Goal: Communication & Community: Share content

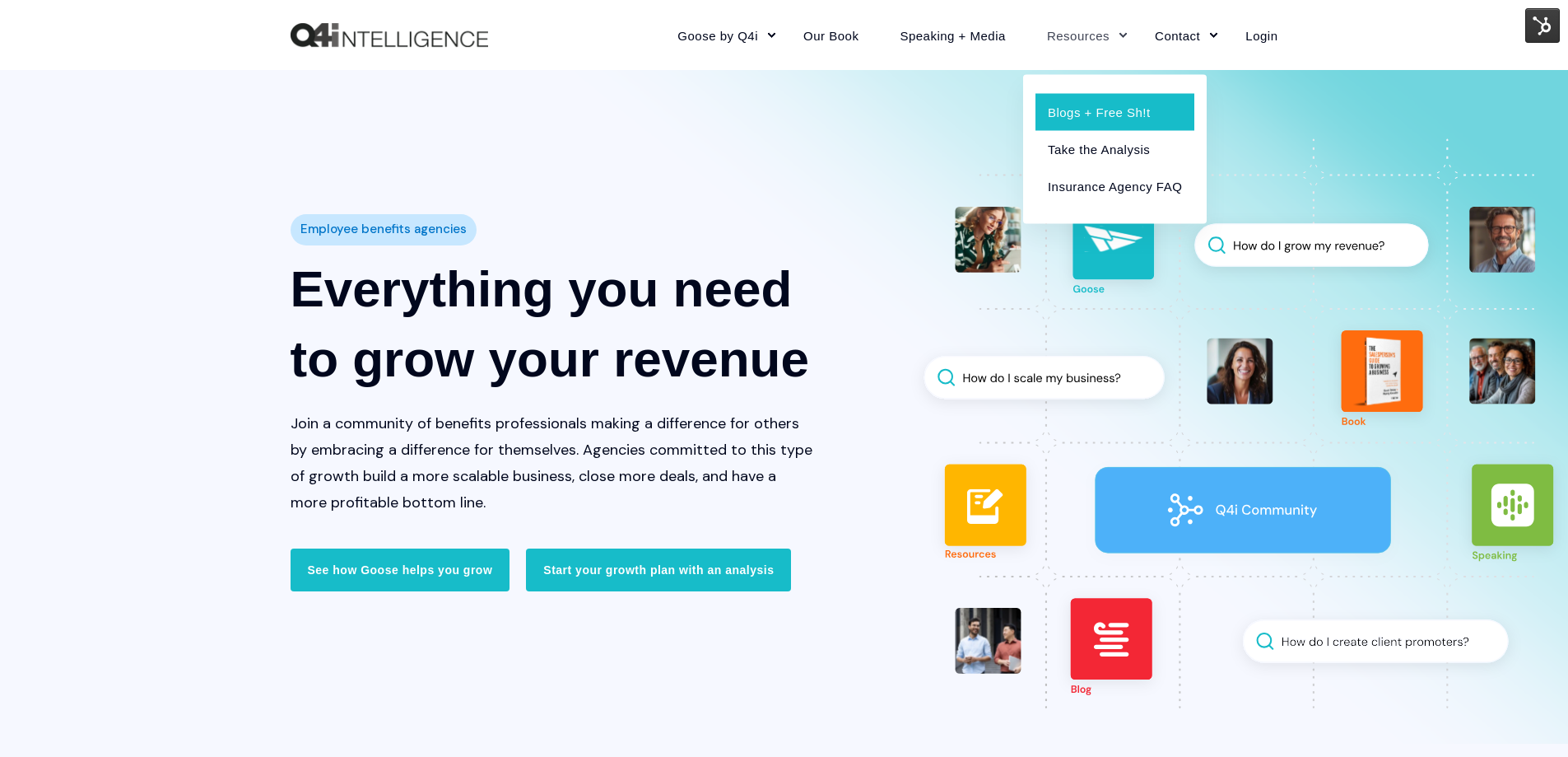
click at [1090, 109] on link "Blogs + Free Sh!t" at bounding box center [1115, 111] width 159 height 37
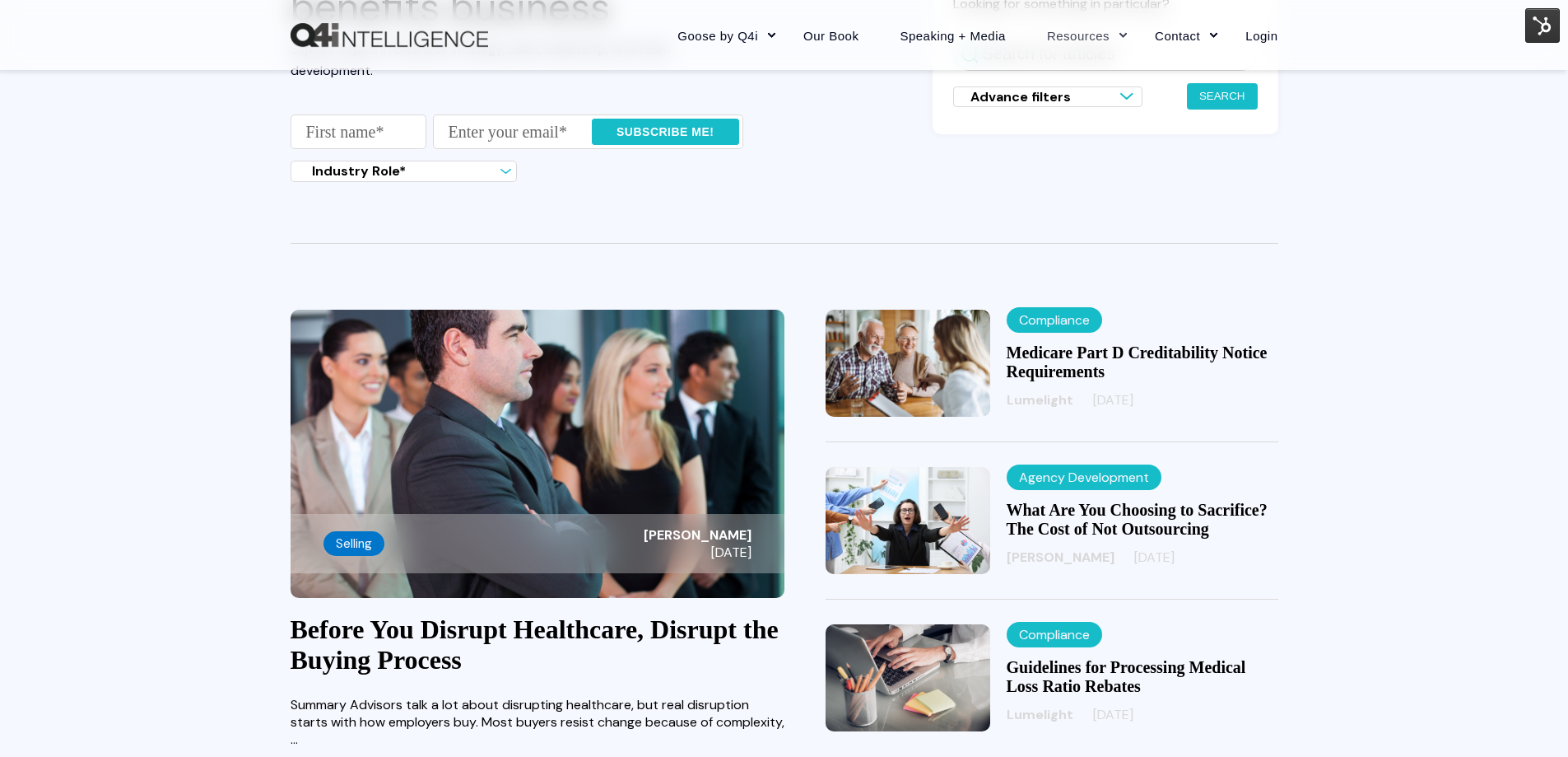
scroll to position [247, 0]
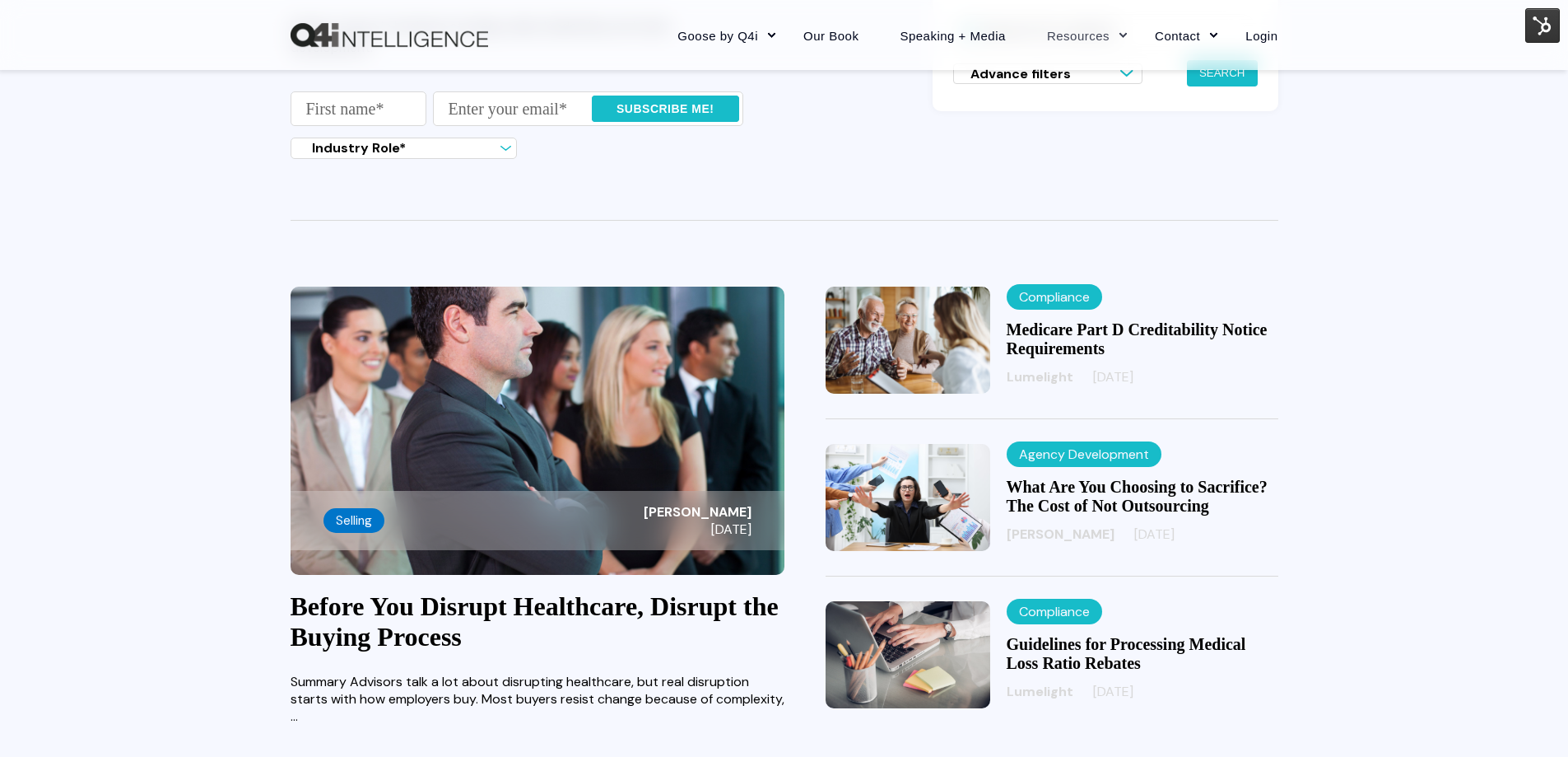
click at [562, 399] on img at bounding box center [537, 430] width 493 height 288
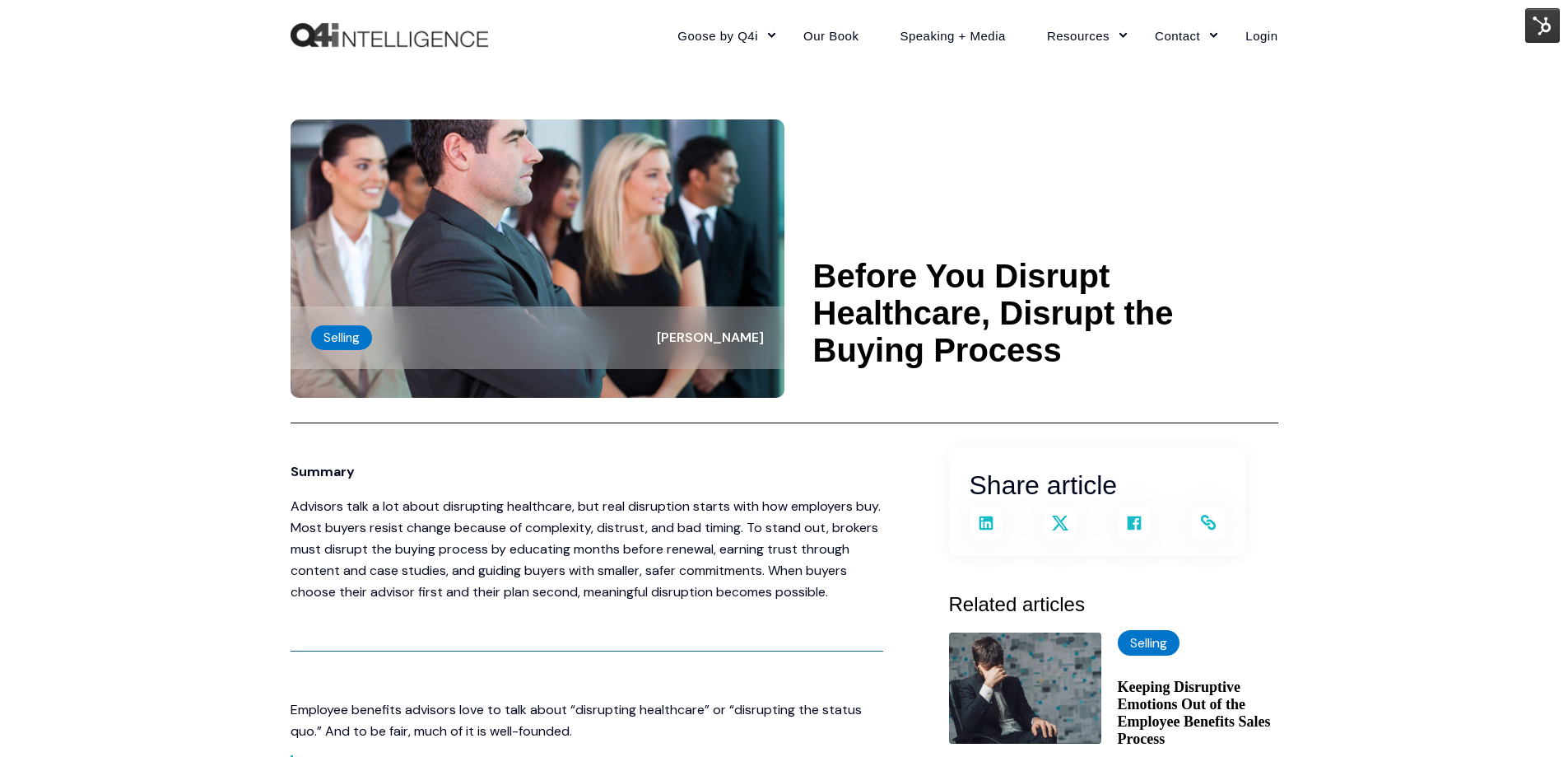
click at [1543, 20] on img at bounding box center [1542, 24] width 34 height 34
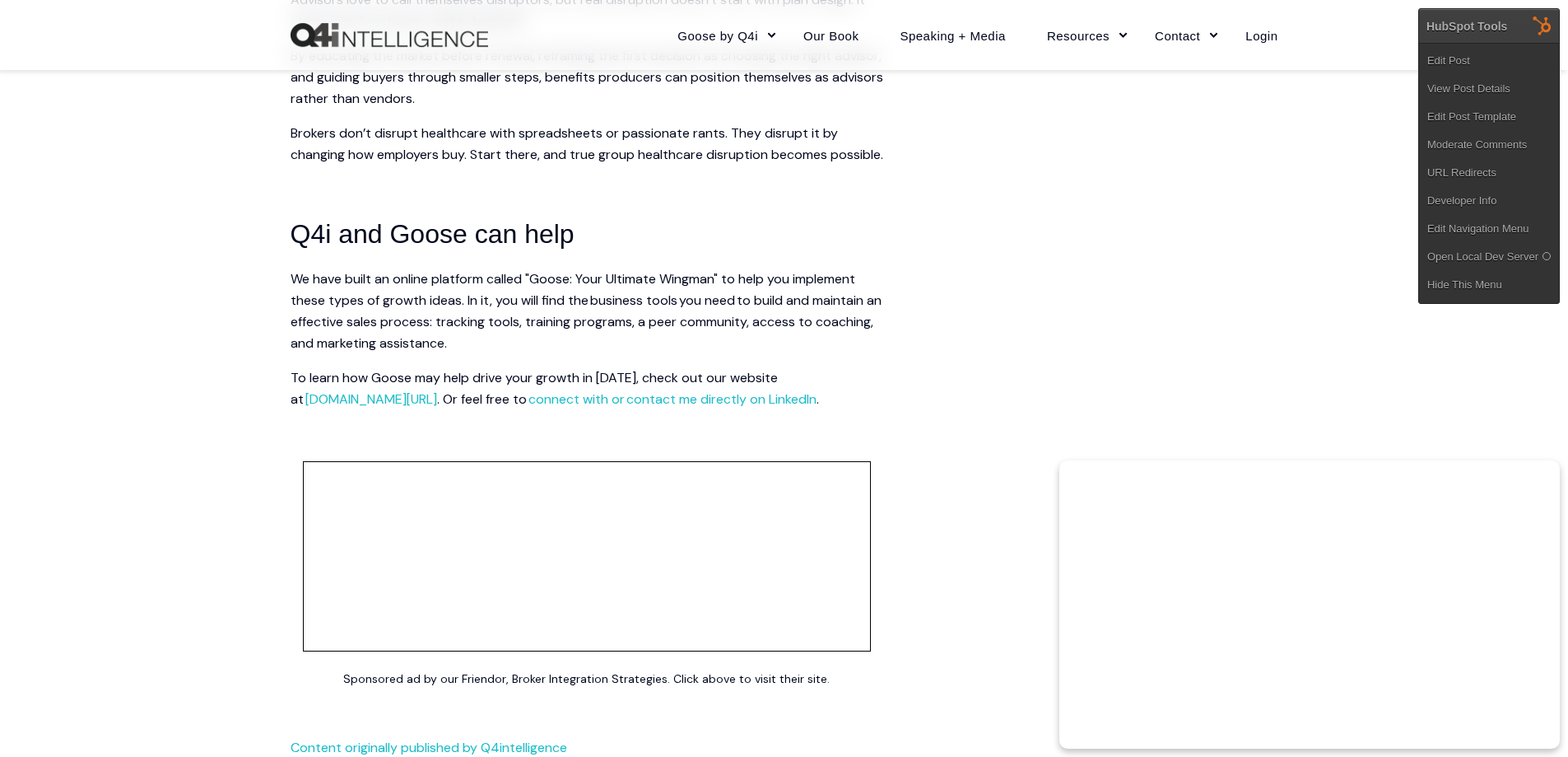
scroll to position [3787, 0]
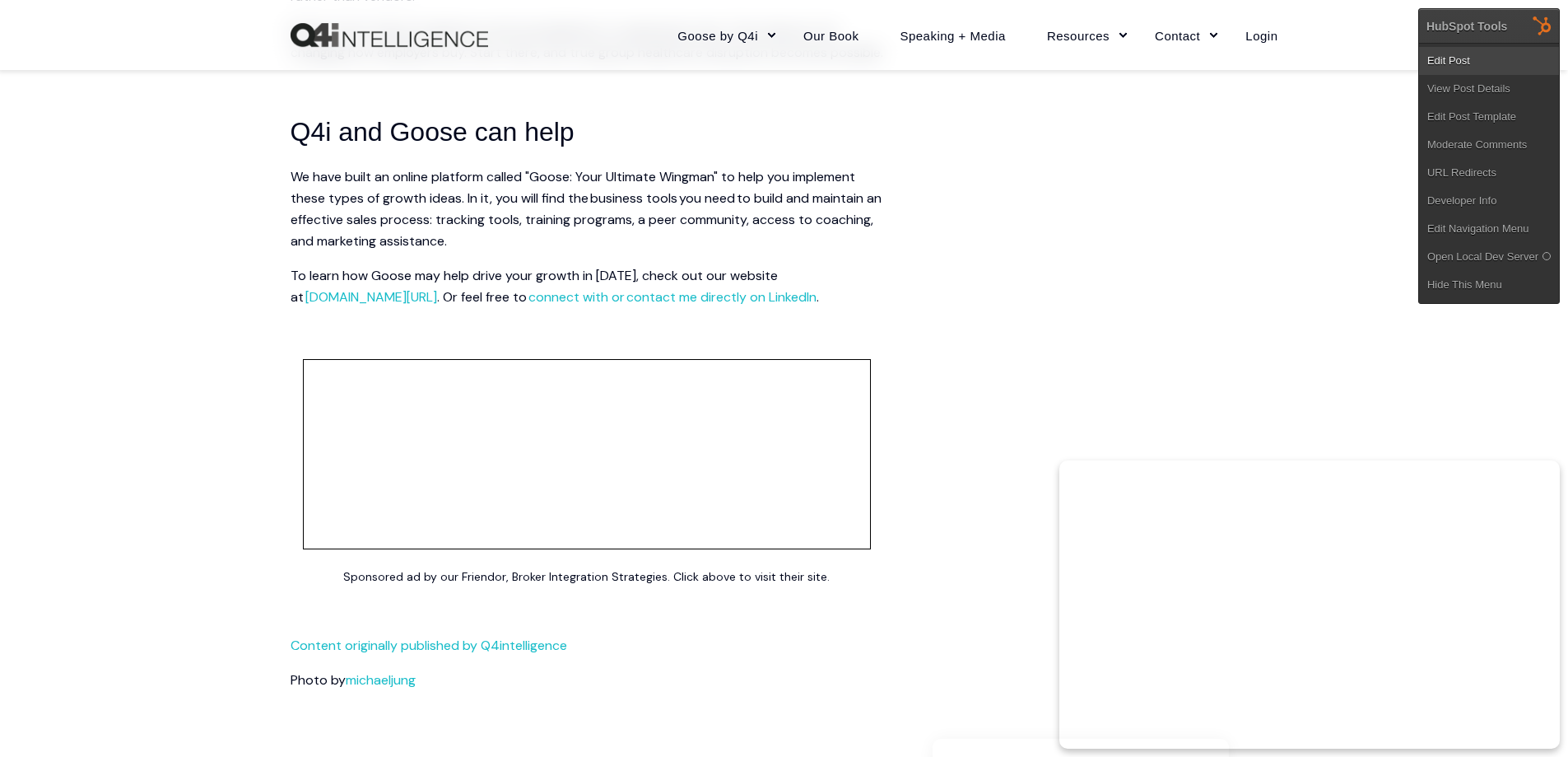
click at [1443, 61] on link "Edit Post" at bounding box center [1488, 60] width 139 height 28
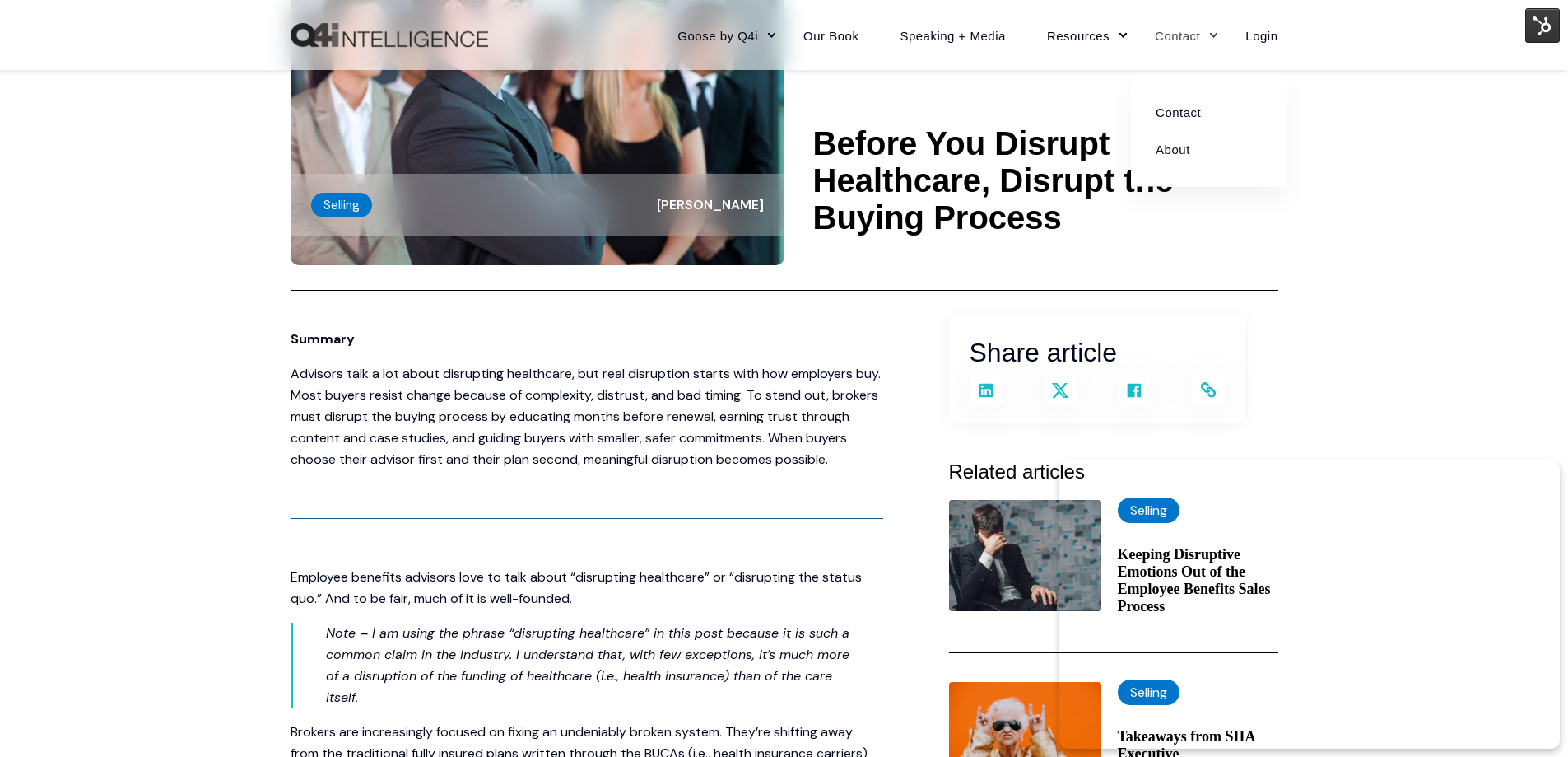
scroll to position [0, 0]
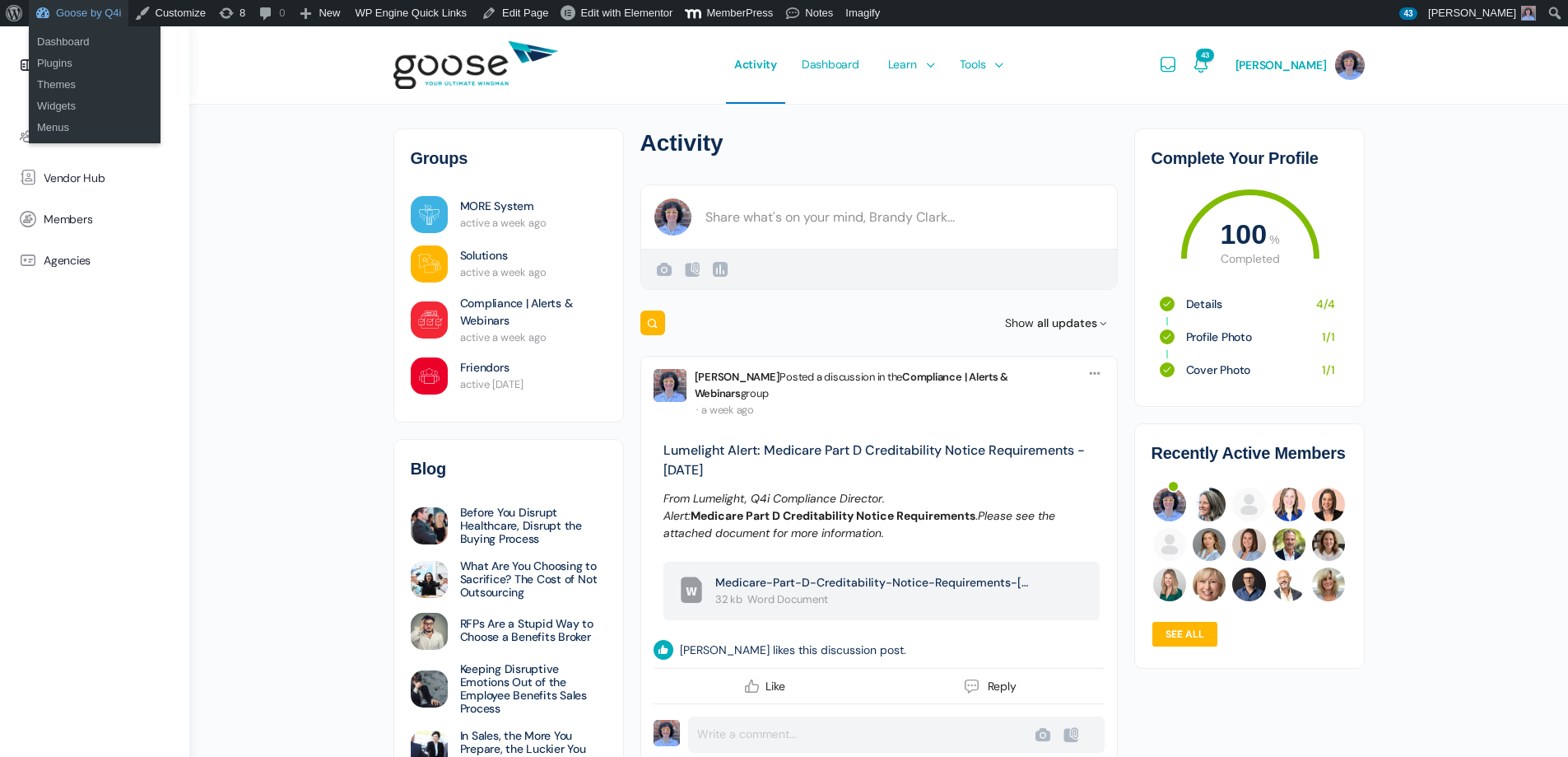
click at [98, 4] on link "Goose by Q4i" at bounding box center [79, 13] width 99 height 26
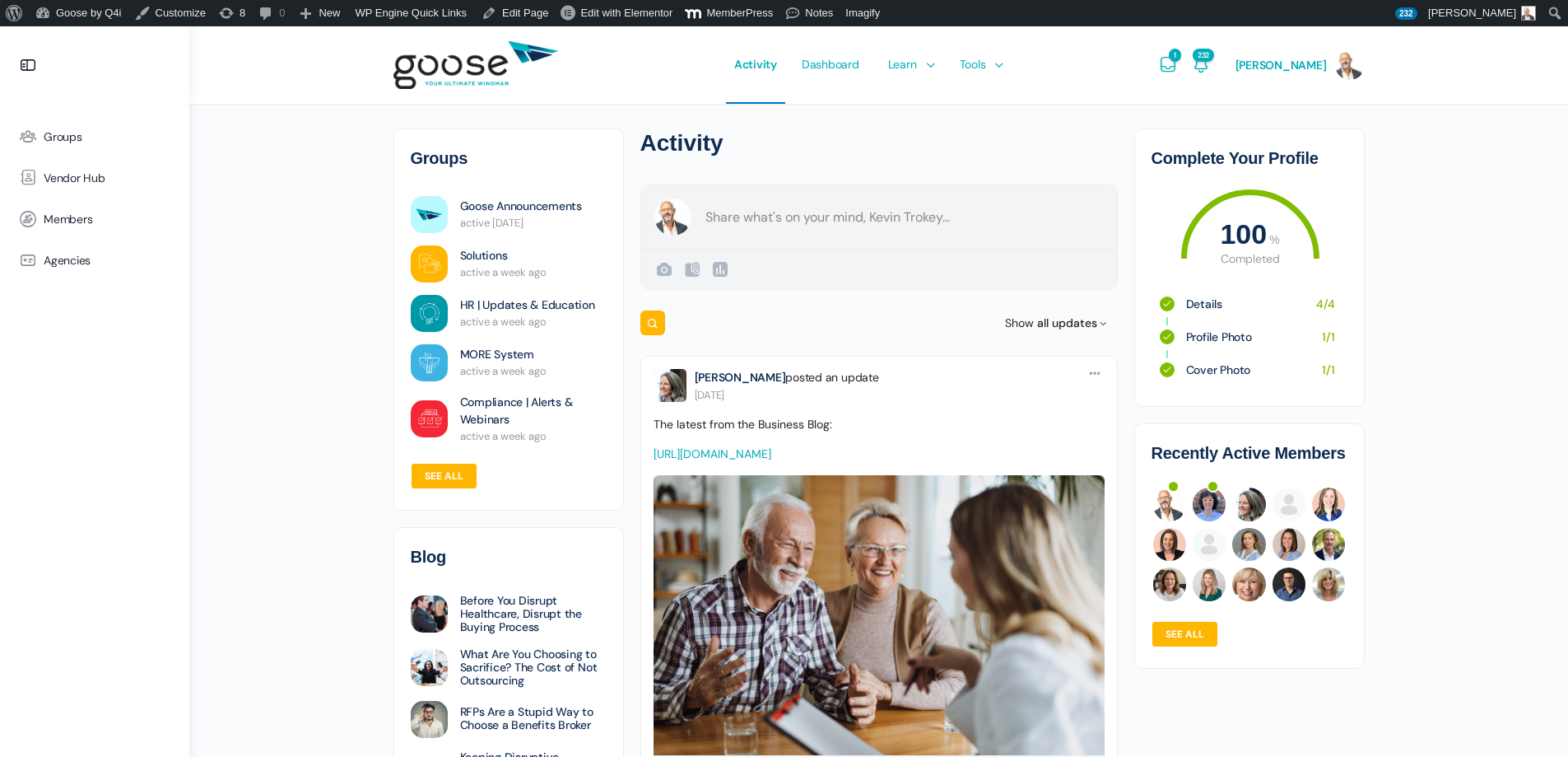
click at [874, 219] on form "Create a post [PERSON_NAME] Public Public Visible to anyone, on or off this sit…" at bounding box center [879, 237] width 477 height 105
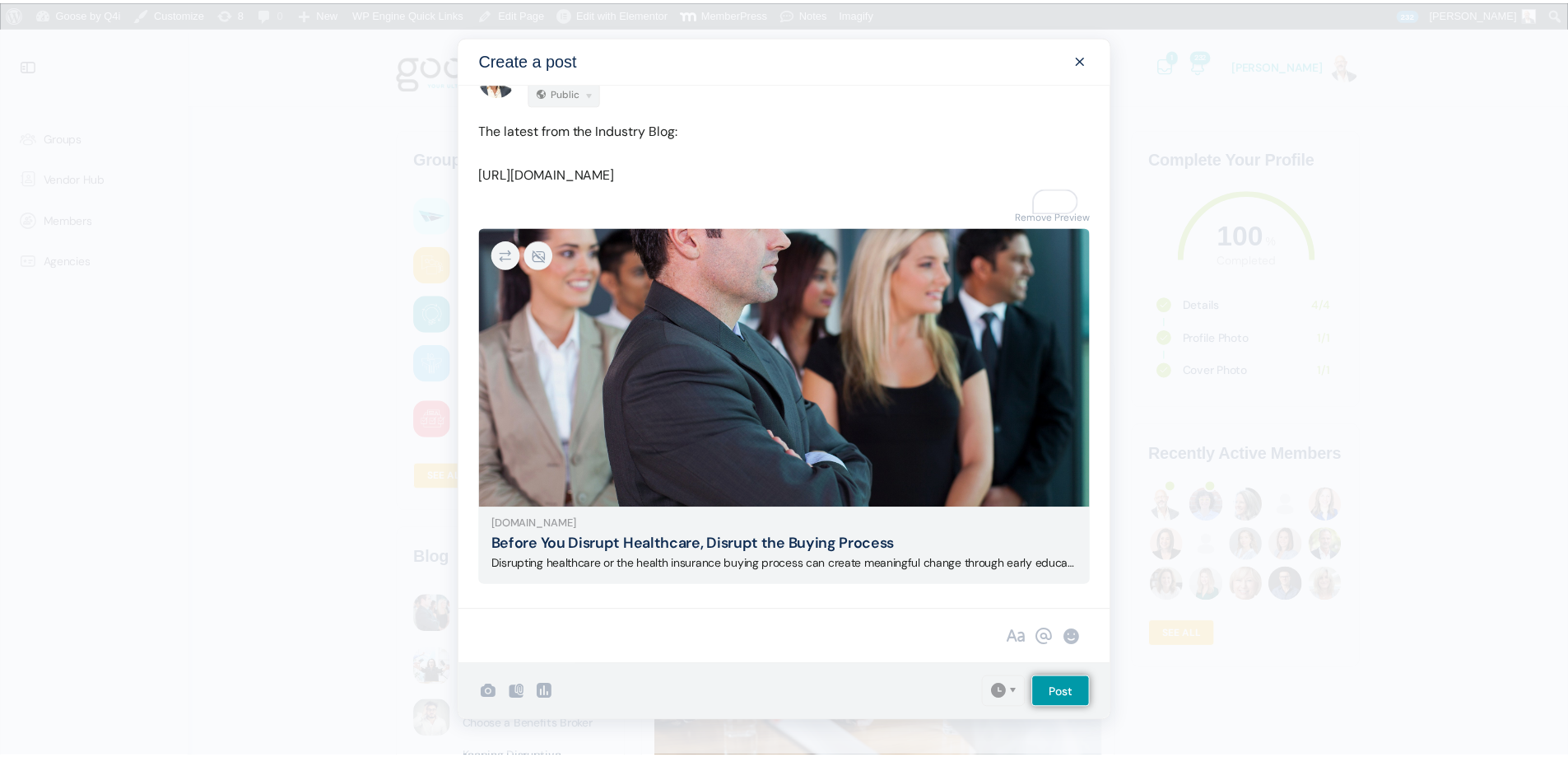
scroll to position [67, 0]
click at [1078, 693] on input "Post" at bounding box center [1069, 693] width 59 height 31
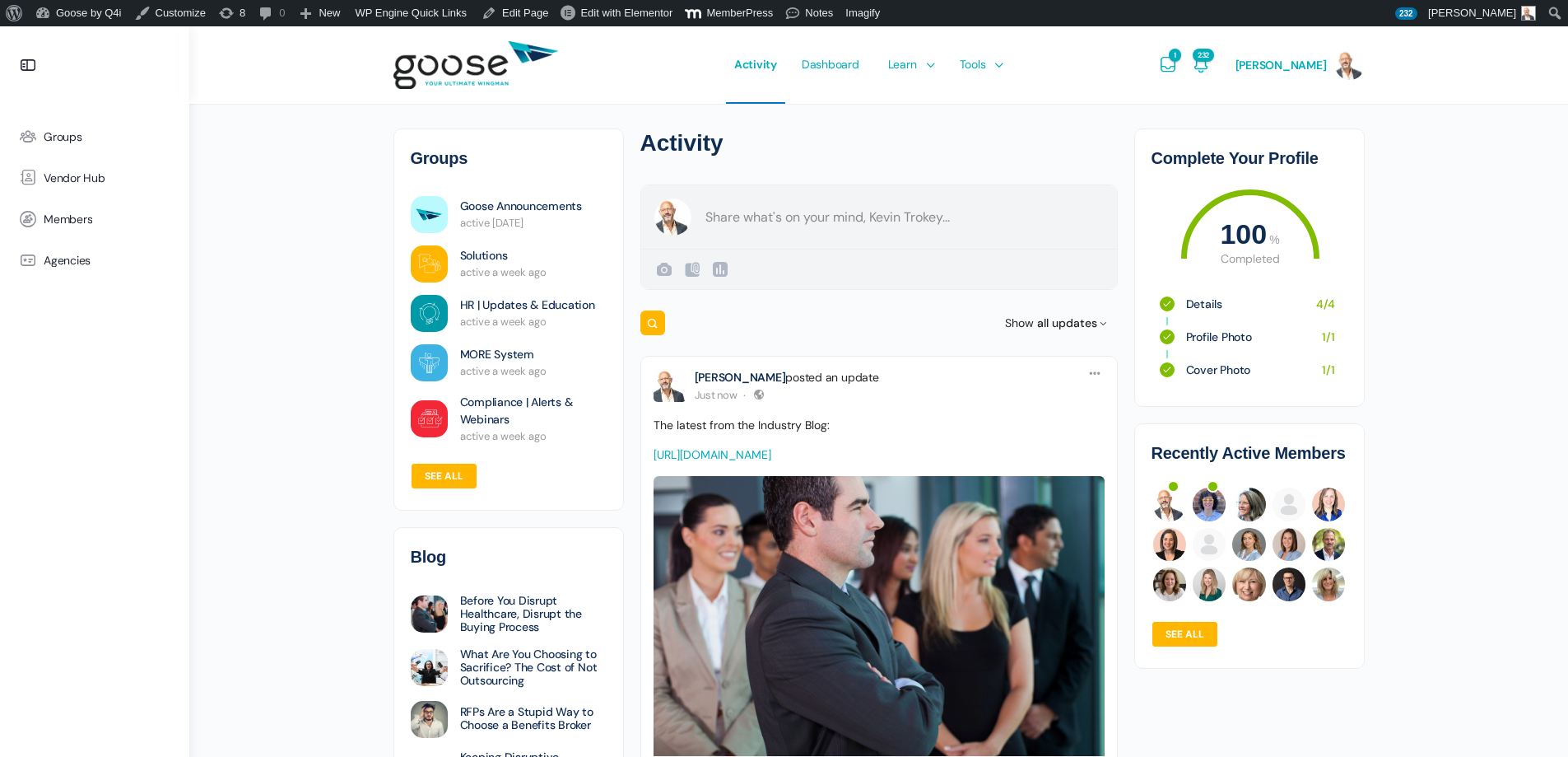
scroll to position [0, 0]
